Goal: Task Accomplishment & Management: Complete application form

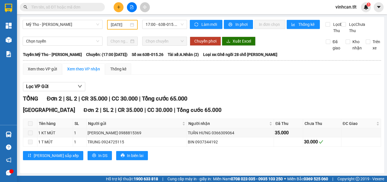
click at [95, 9] on input "text" at bounding box center [64, 7] width 67 height 6
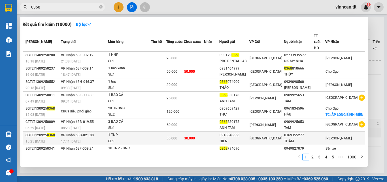
type input "0368"
click at [249, 139] on div "HIỂN" at bounding box center [235, 141] width 30 height 6
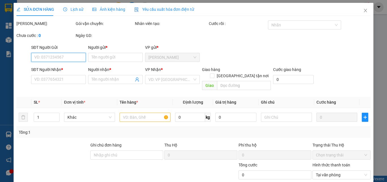
type input "0918840656"
type input "HIỂN"
type input "0369355277"
type input "THẮM"
type input "30.000"
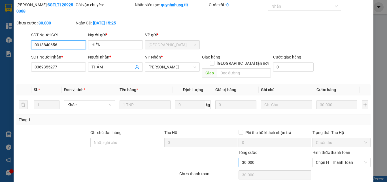
scroll to position [29, 0]
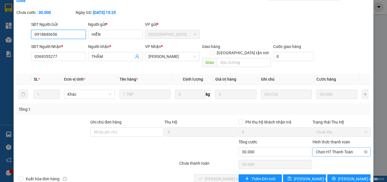
click at [322, 147] on span "Chọn HT Thanh Toán" at bounding box center [341, 151] width 51 height 9
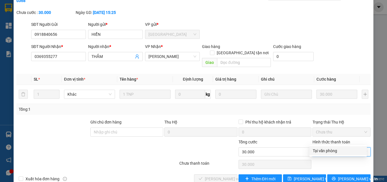
drag, startPoint x: 324, startPoint y: 150, endPoint x: 279, endPoint y: 156, distance: 45.8
click at [324, 150] on div "Tại văn phòng" at bounding box center [338, 150] width 51 height 6
type input "0"
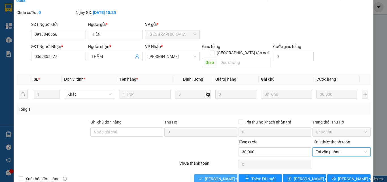
click at [223, 175] on span "[PERSON_NAME] và Giao hàng" at bounding box center [232, 178] width 54 height 6
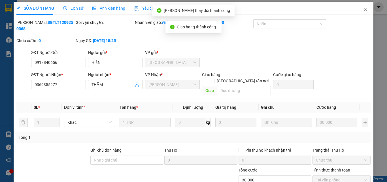
scroll to position [0, 0]
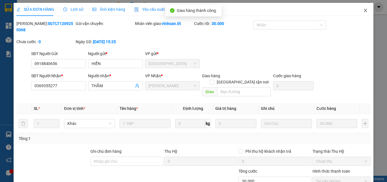
click at [363, 11] on icon "close" at bounding box center [365, 10] width 5 height 5
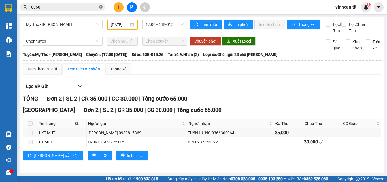
click at [101, 8] on icon "close-circle" at bounding box center [100, 6] width 3 height 3
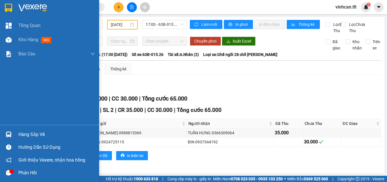
click at [31, 136] on div "Hàng sắp về" at bounding box center [56, 134] width 77 height 9
